Goal: Find specific page/section: Find specific page/section

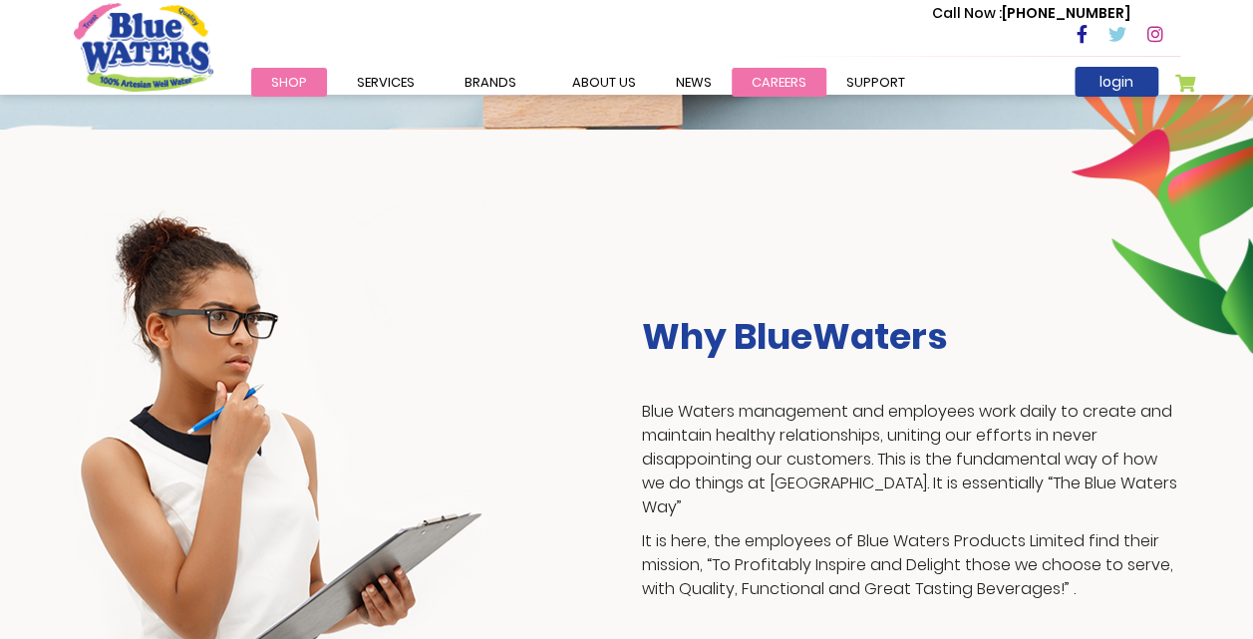
scroll to position [267, 0]
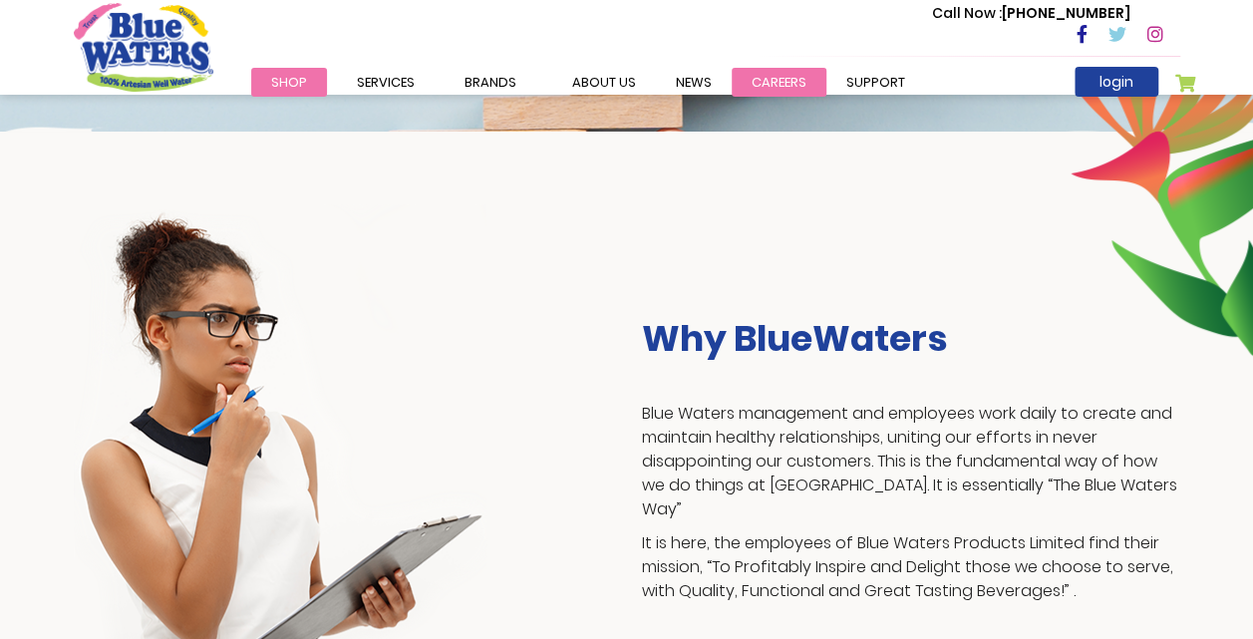
click at [826, 76] on link "careers" at bounding box center [779, 82] width 95 height 29
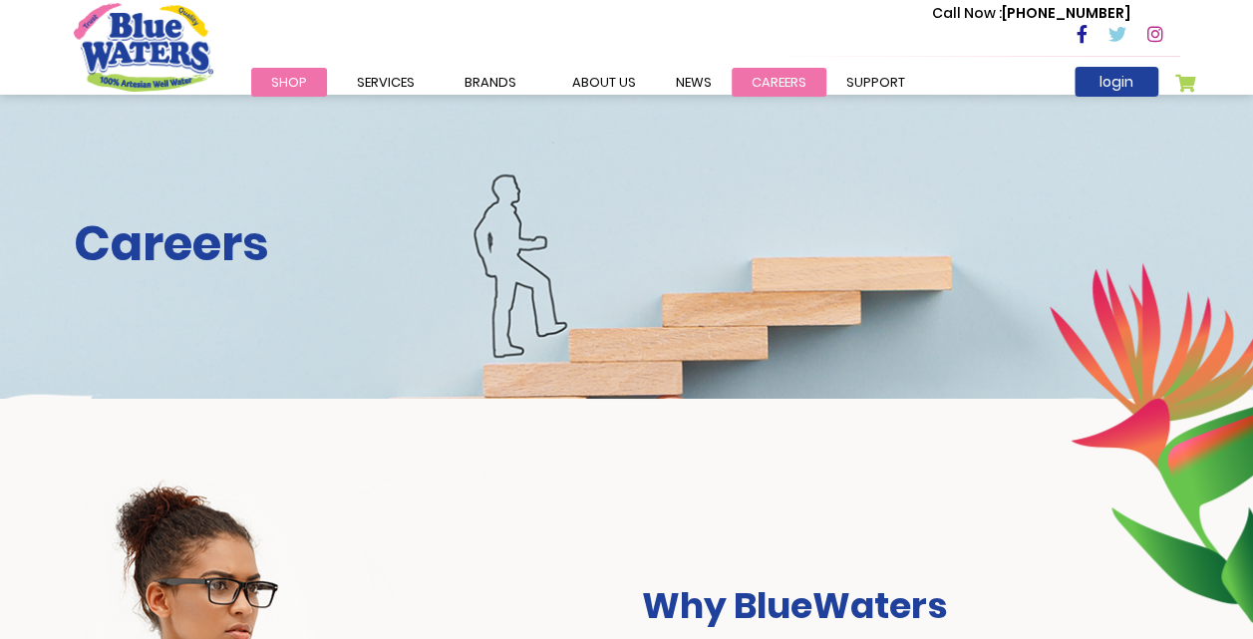
click at [786, 81] on link "careers" at bounding box center [779, 82] width 95 height 29
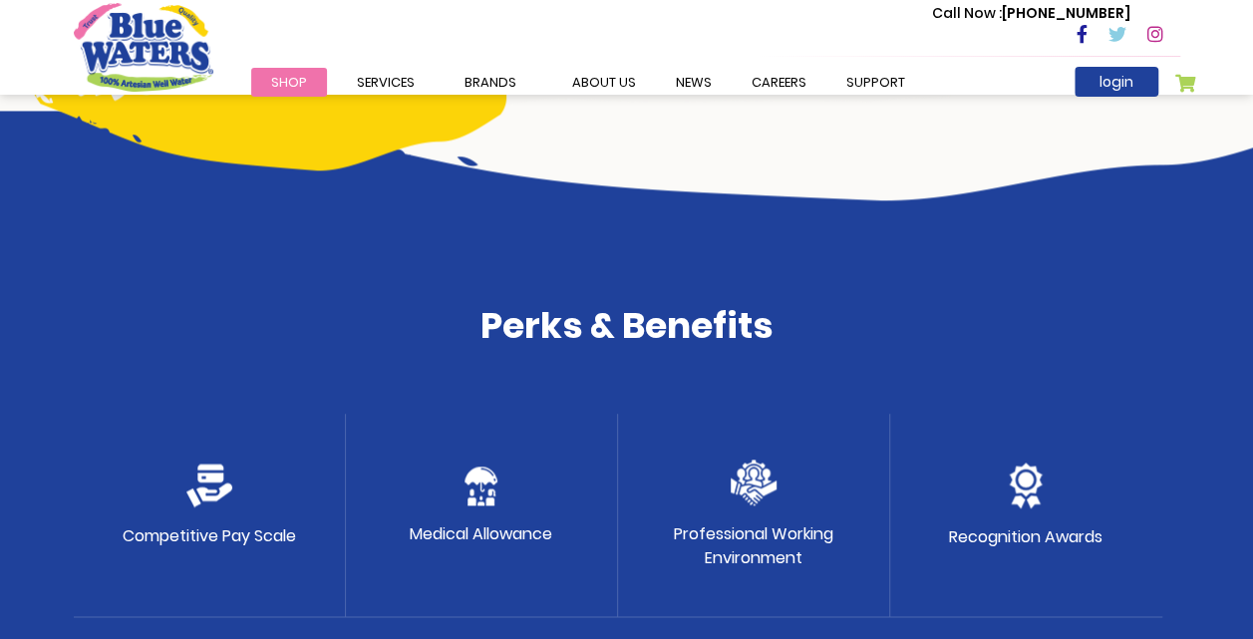
scroll to position [1073, 0]
